Goal: Navigation & Orientation: Find specific page/section

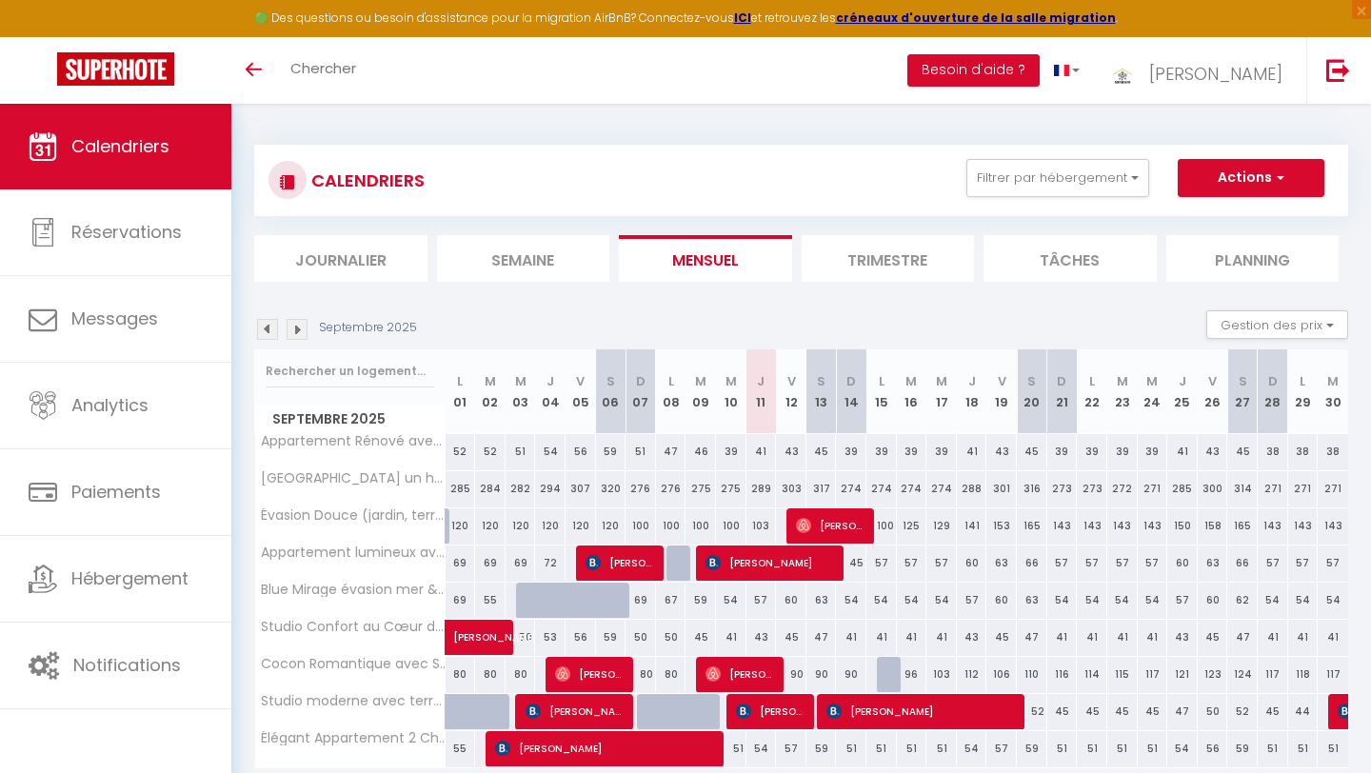
click at [174, 147] on link "Calendriers" at bounding box center [115, 147] width 231 height 86
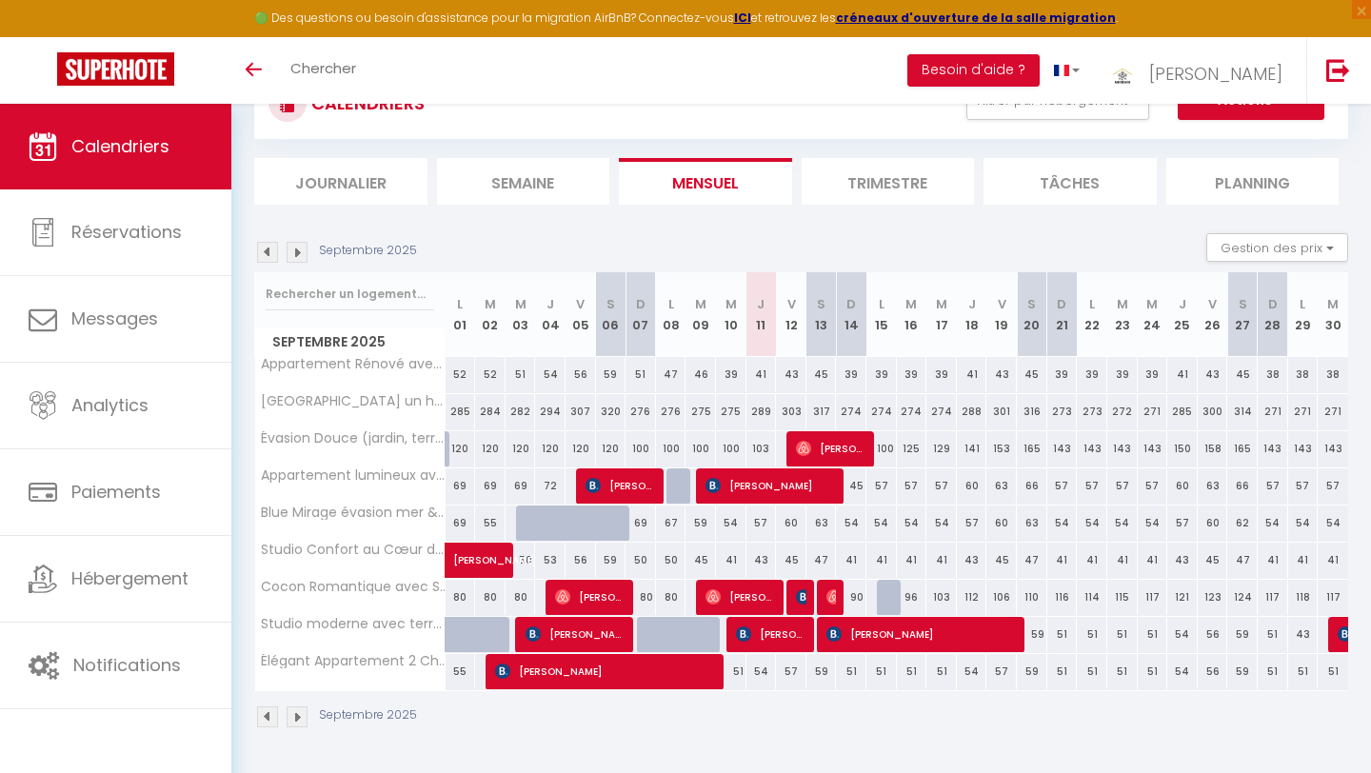
scroll to position [82, 0]
